Goal: Task Accomplishment & Management: Use online tool/utility

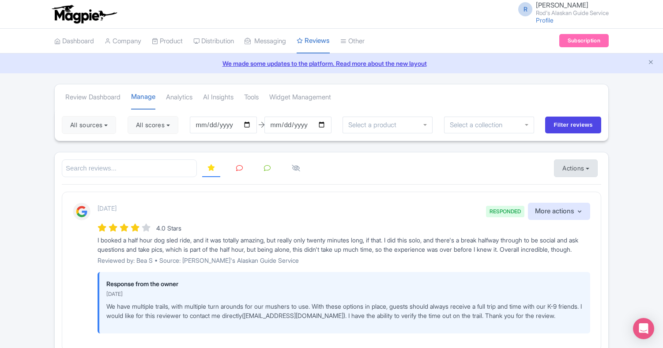
click at [588, 167] on button "Actions" at bounding box center [576, 168] width 44 height 18
click at [587, 186] on link "Import new reviews" at bounding box center [607, 190] width 104 height 17
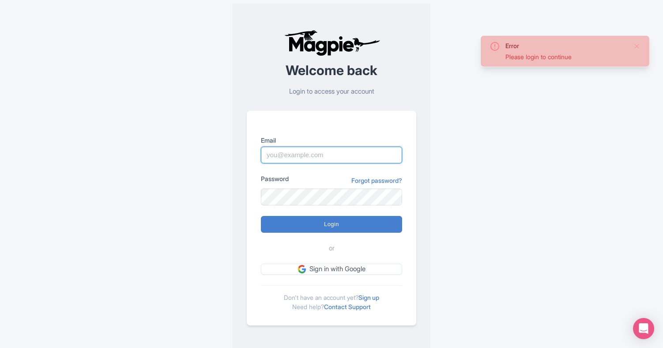
type input "[EMAIL_ADDRESS][DOMAIN_NAME]"
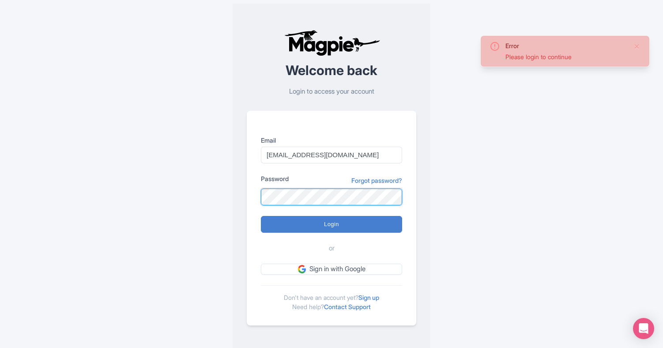
click at [332, 224] on input "Login" at bounding box center [331, 224] width 141 height 17
type input "Logging in..."
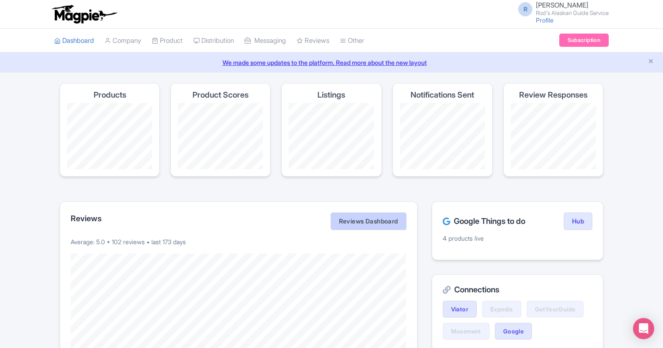
click at [372, 219] on link "Reviews Dashboard" at bounding box center [369, 221] width 76 height 18
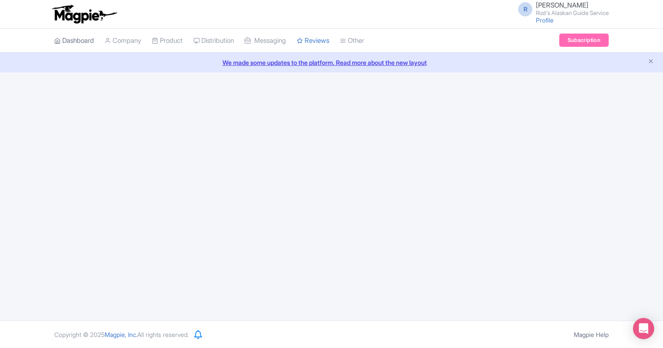
click at [83, 39] on link "Dashboard" at bounding box center [74, 41] width 40 height 24
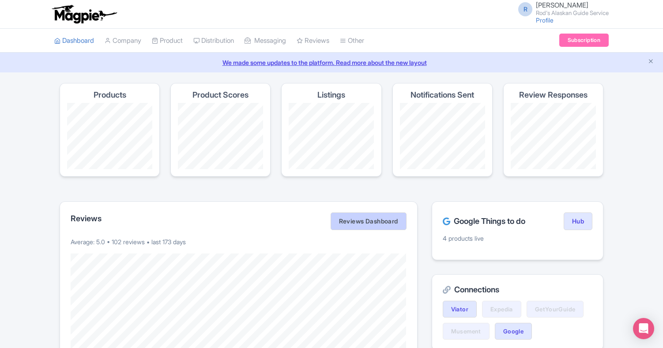
click at [367, 218] on link "Reviews Dashboard" at bounding box center [369, 221] width 76 height 18
